Goal: Task Accomplishment & Management: Complete application form

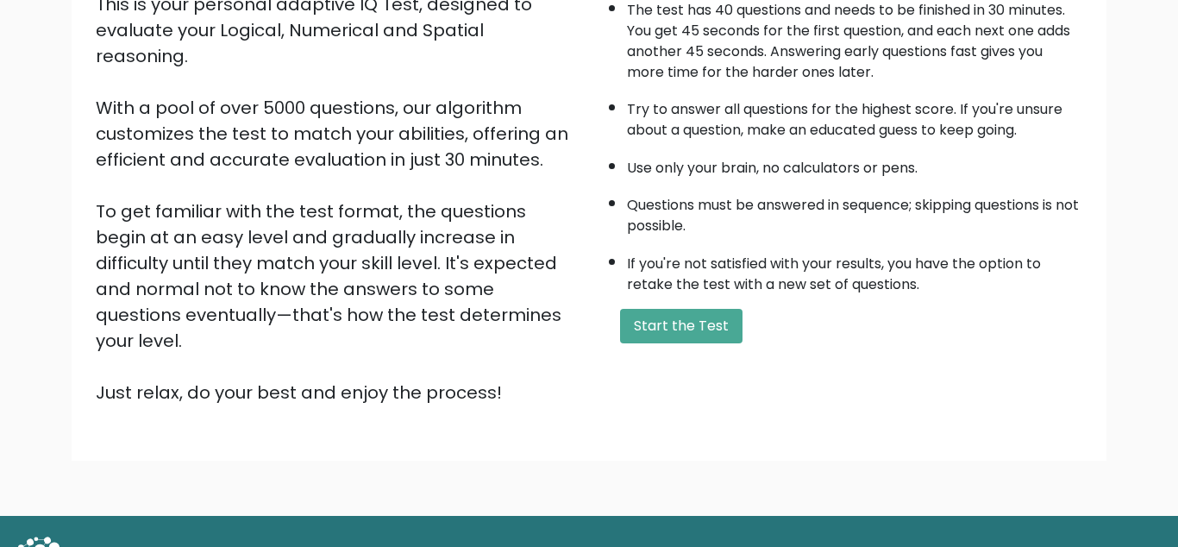
scroll to position [200, 0]
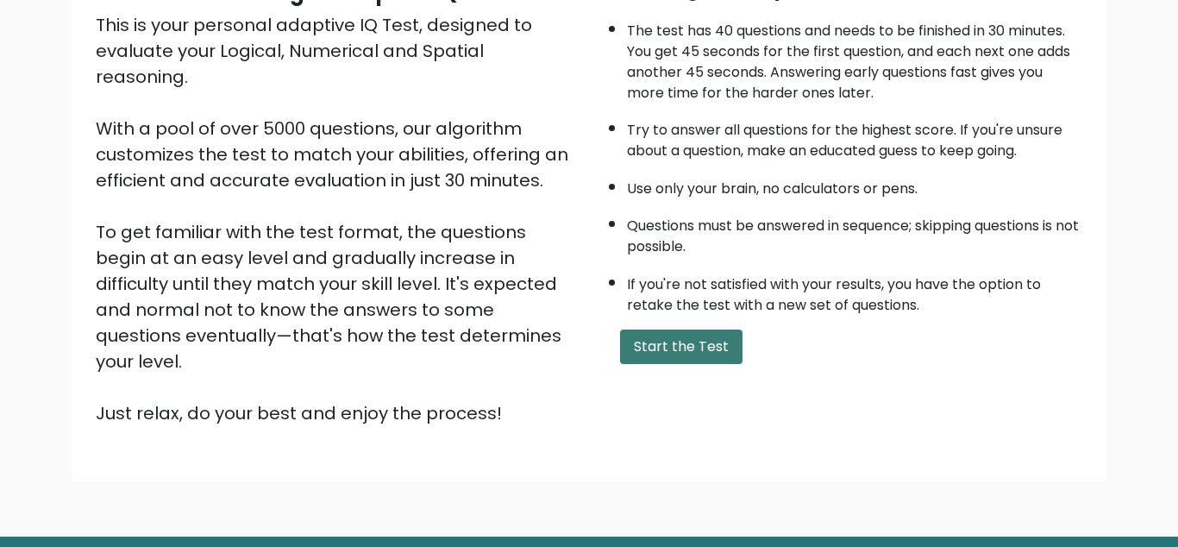
click at [686, 363] on button "Start the Test" at bounding box center [681, 346] width 122 height 34
click at [685, 364] on button "Start the Test" at bounding box center [681, 346] width 122 height 34
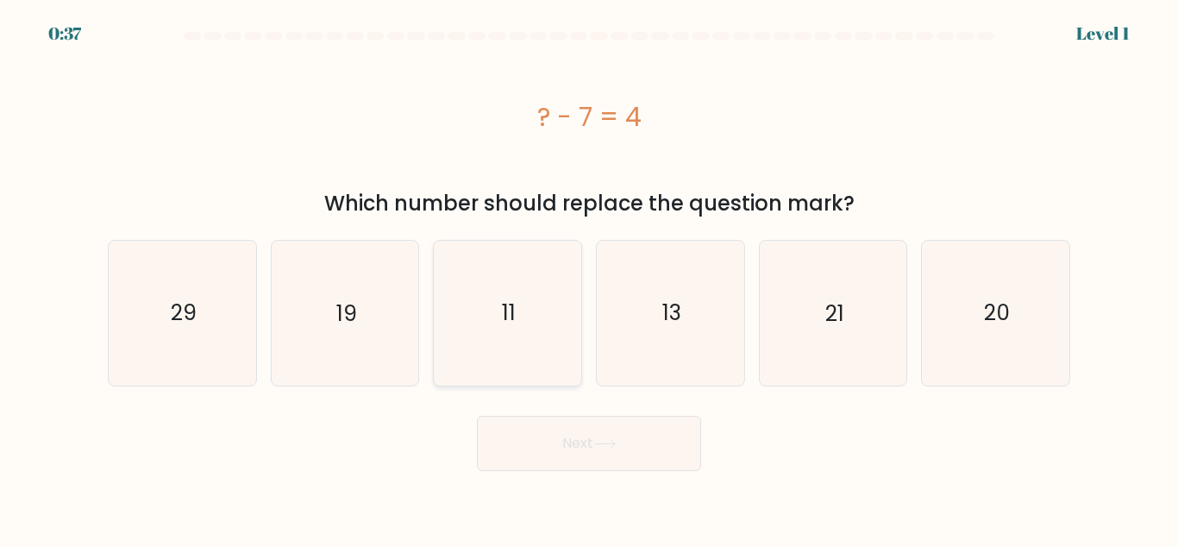
click at [532, 297] on icon "11" at bounding box center [507, 313] width 144 height 144
click at [589, 278] on input "c. 11" at bounding box center [589, 275] width 1 height 4
radio input "true"
click at [594, 449] on button "Next" at bounding box center [589, 443] width 224 height 55
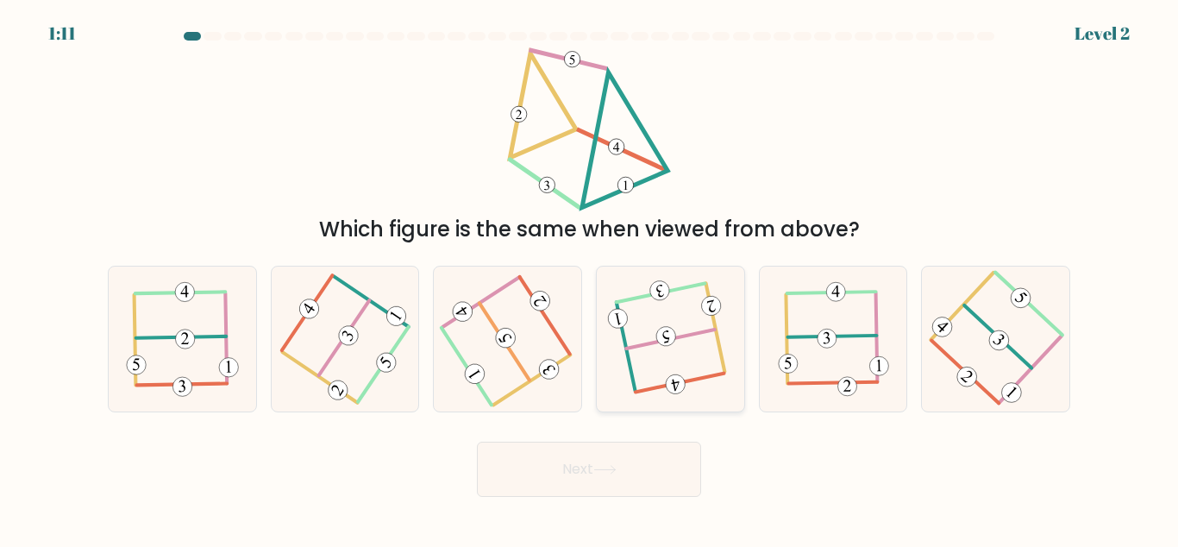
click at [654, 360] on icon at bounding box center [670, 339] width 114 height 116
click at [590, 278] on input "d." at bounding box center [589, 275] width 1 height 4
radio input "true"
click at [604, 470] on icon at bounding box center [604, 469] width 23 height 9
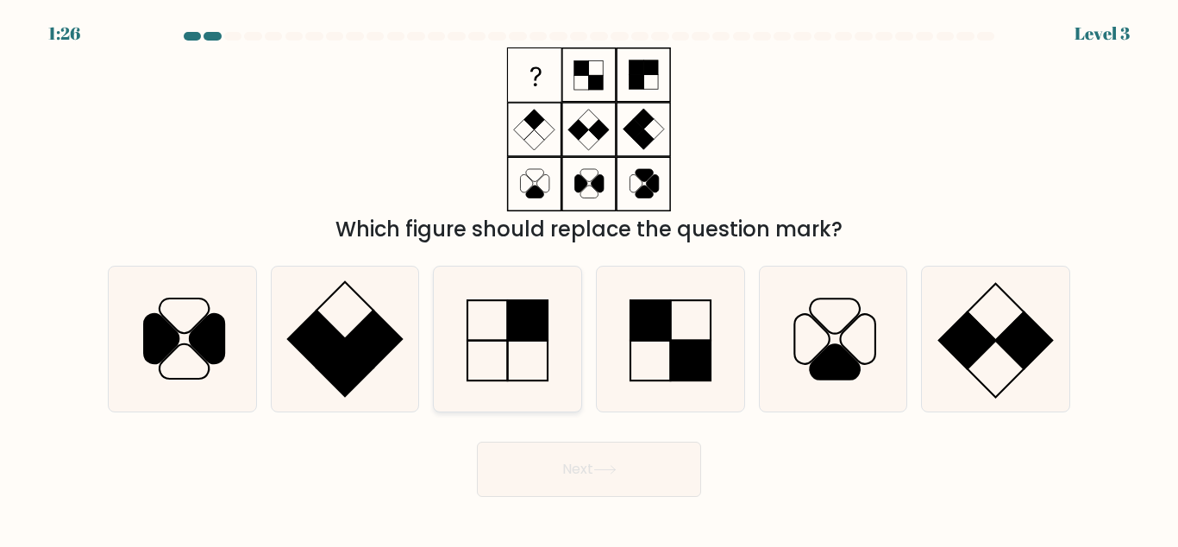
click at [544, 320] on rect at bounding box center [528, 321] width 41 height 41
click at [589, 278] on input "c." at bounding box center [589, 275] width 1 height 4
radio input "true"
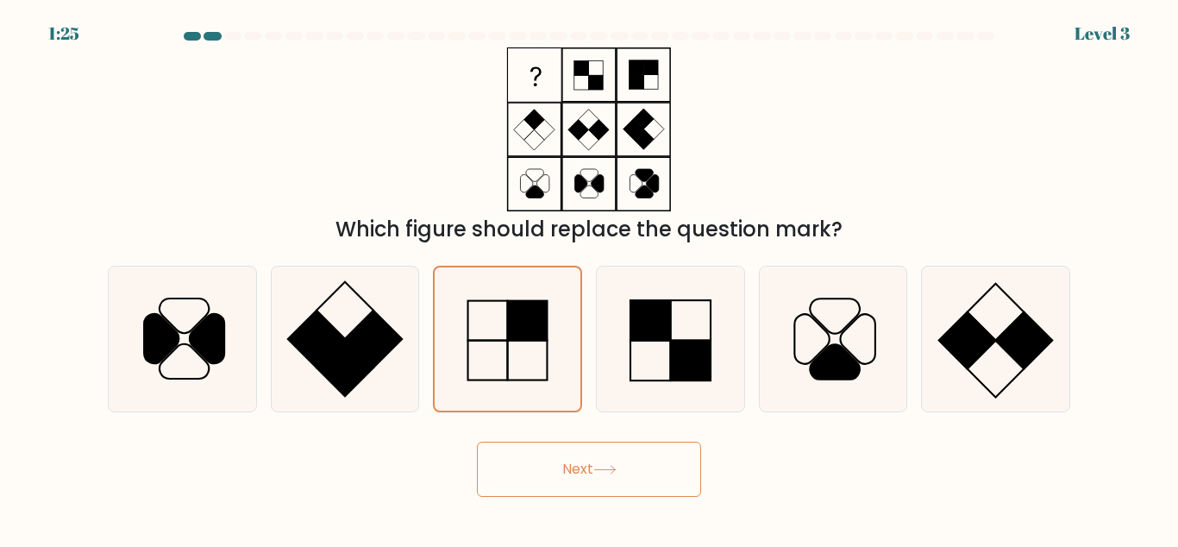
click at [598, 475] on button "Next" at bounding box center [589, 468] width 224 height 55
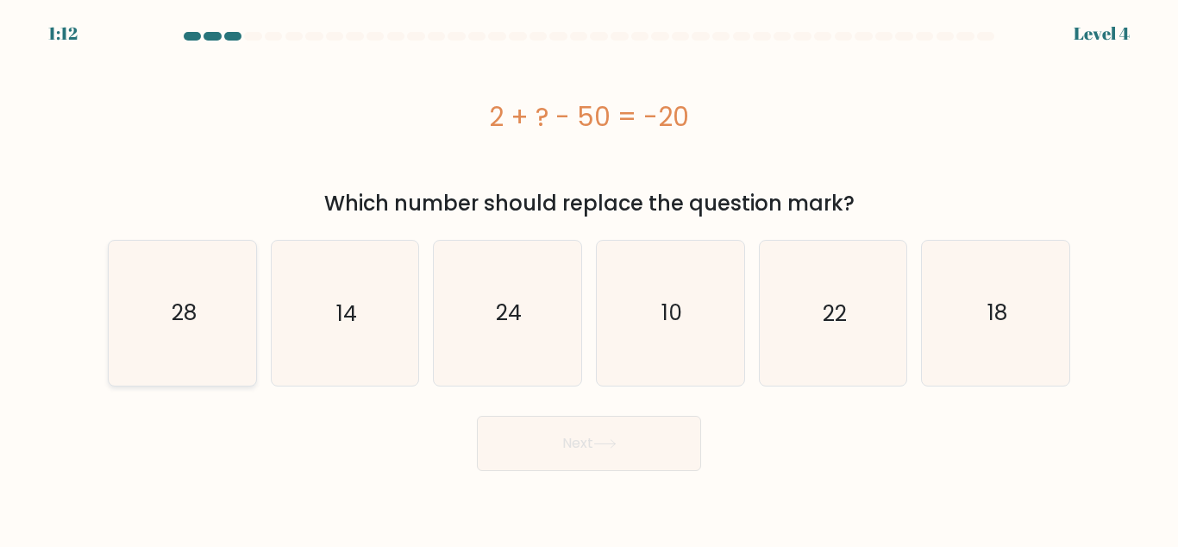
click at [207, 347] on icon "28" at bounding box center [182, 313] width 144 height 144
click at [589, 278] on input "a. 28" at bounding box center [589, 275] width 1 height 4
radio input "true"
click at [524, 444] on button "Next" at bounding box center [589, 443] width 224 height 55
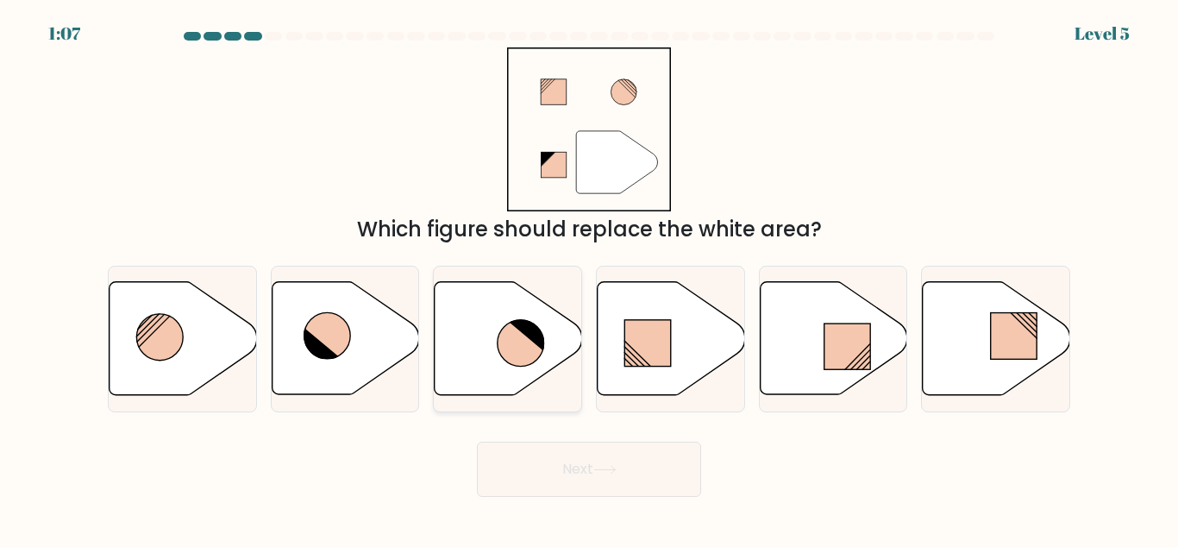
click at [487, 336] on icon at bounding box center [508, 338] width 147 height 113
click at [589, 278] on input "c." at bounding box center [589, 275] width 1 height 4
radio input "true"
click at [610, 474] on icon at bounding box center [604, 469] width 23 height 9
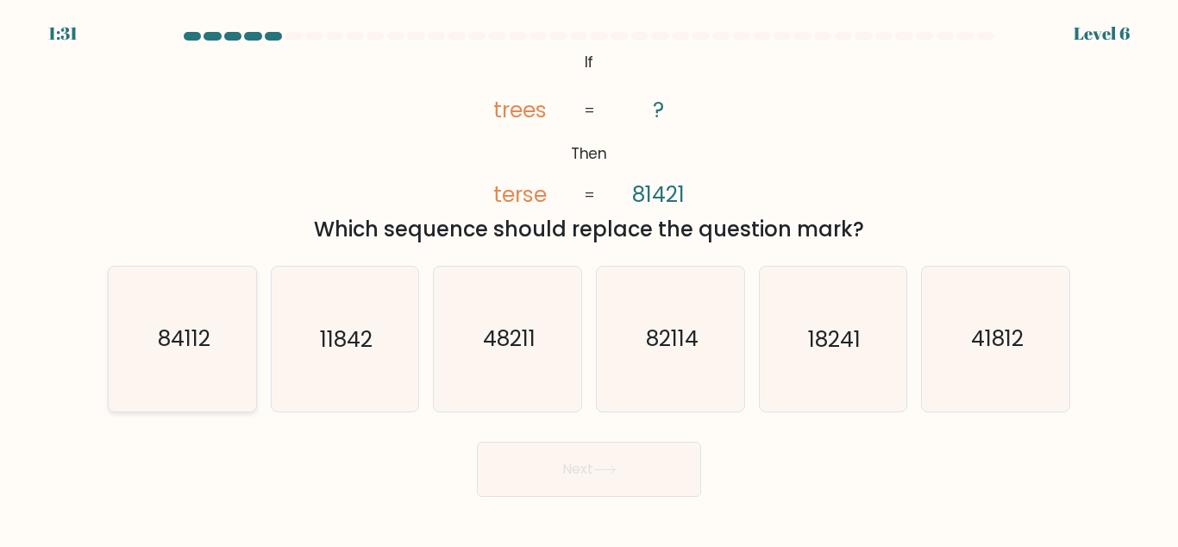
click at [243, 310] on icon "84112" at bounding box center [182, 338] width 144 height 144
click at [589, 278] on input "a. 84112" at bounding box center [589, 275] width 1 height 4
radio input "true"
click at [487, 456] on button "Next" at bounding box center [589, 468] width 224 height 55
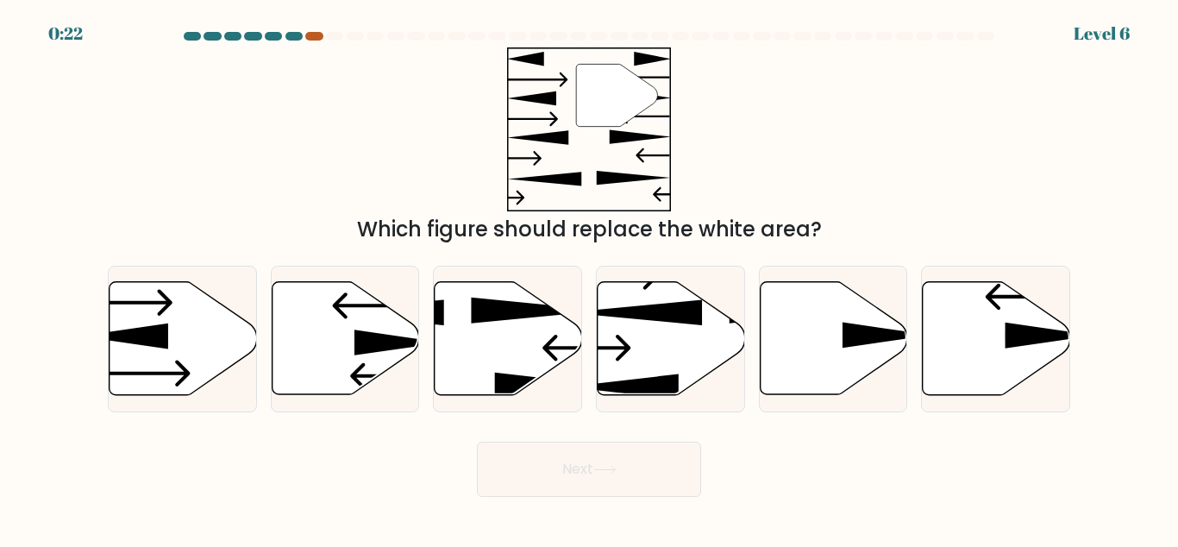
click at [311, 35] on div at bounding box center [313, 36] width 17 height 9
click at [288, 39] on div at bounding box center [293, 36] width 17 height 9
click at [296, 38] on div at bounding box center [293, 36] width 17 height 9
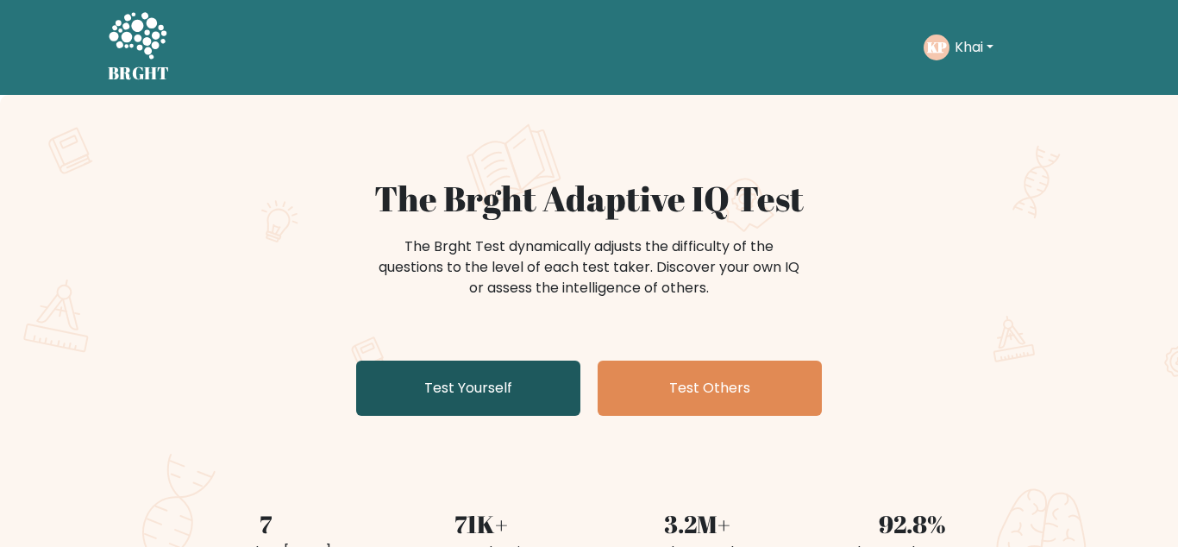
click at [525, 385] on link "Test Yourself" at bounding box center [468, 387] width 224 height 55
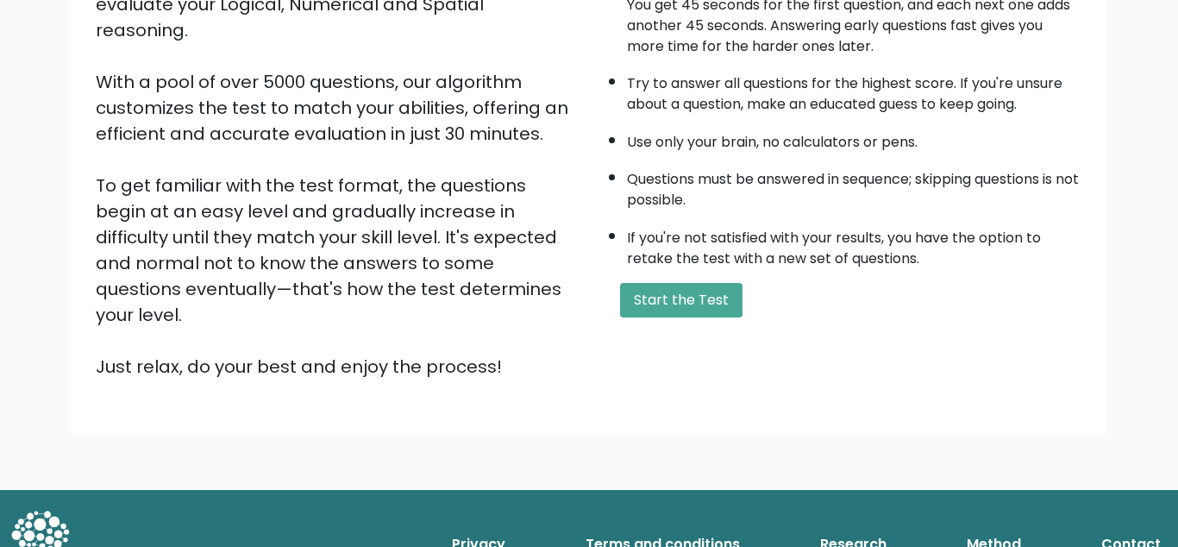
scroll to position [259, 0]
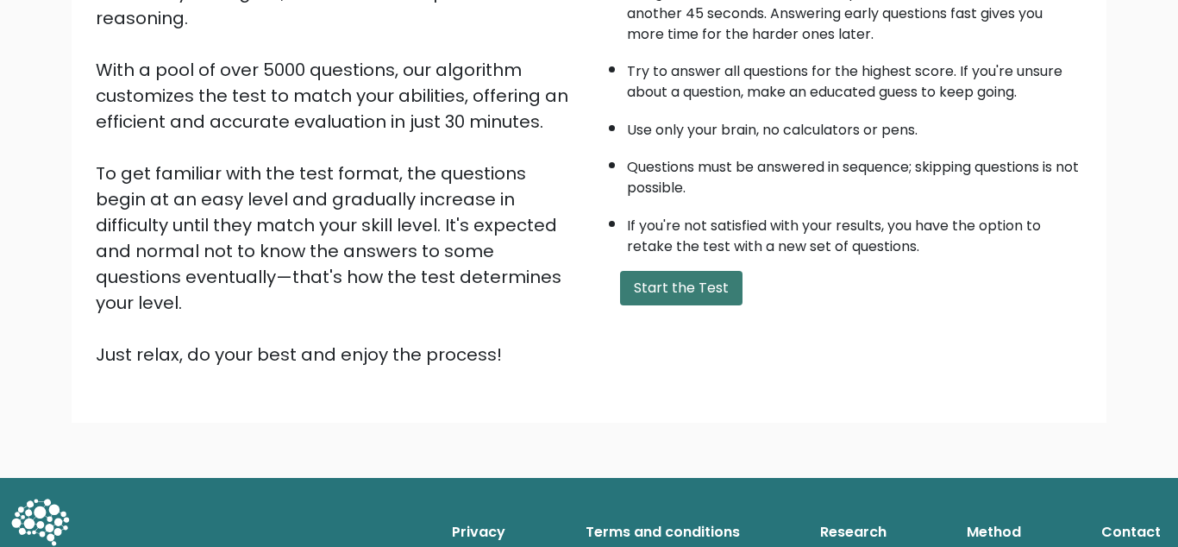
click at [650, 305] on button "Start the Test" at bounding box center [681, 288] width 122 height 34
